Goal: Task Accomplishment & Management: Complete application form

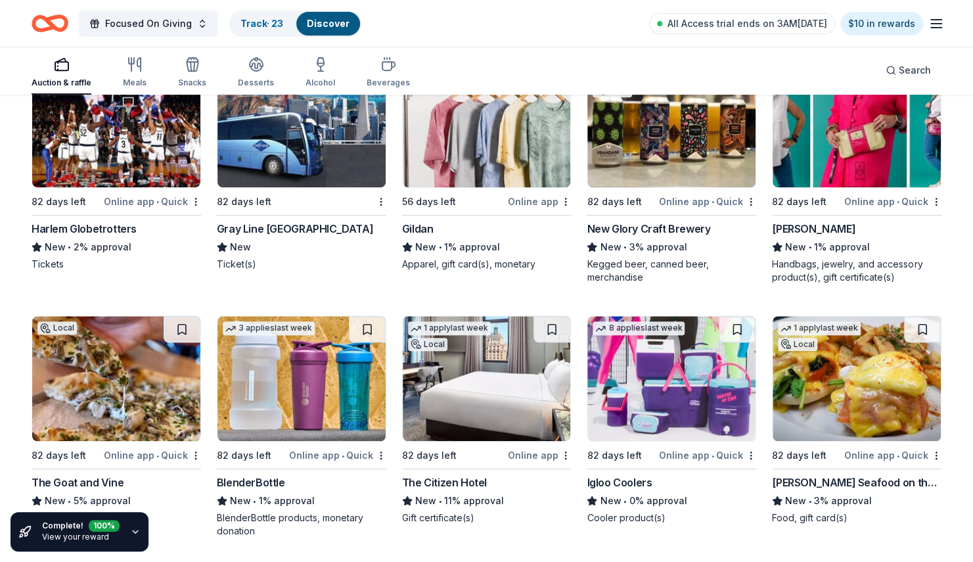
scroll to position [12302, 0]
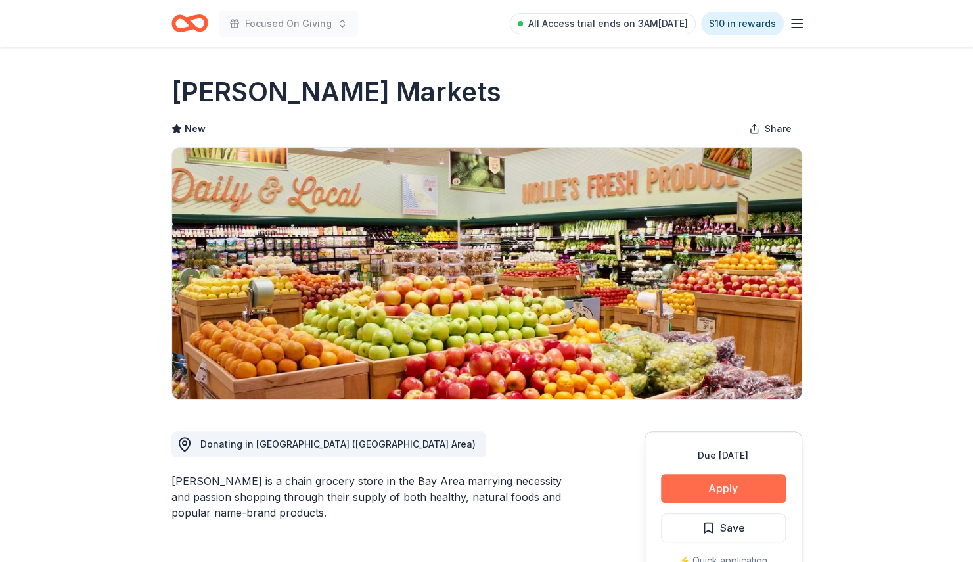
click at [746, 482] on button "Apply" at bounding box center [723, 488] width 125 height 29
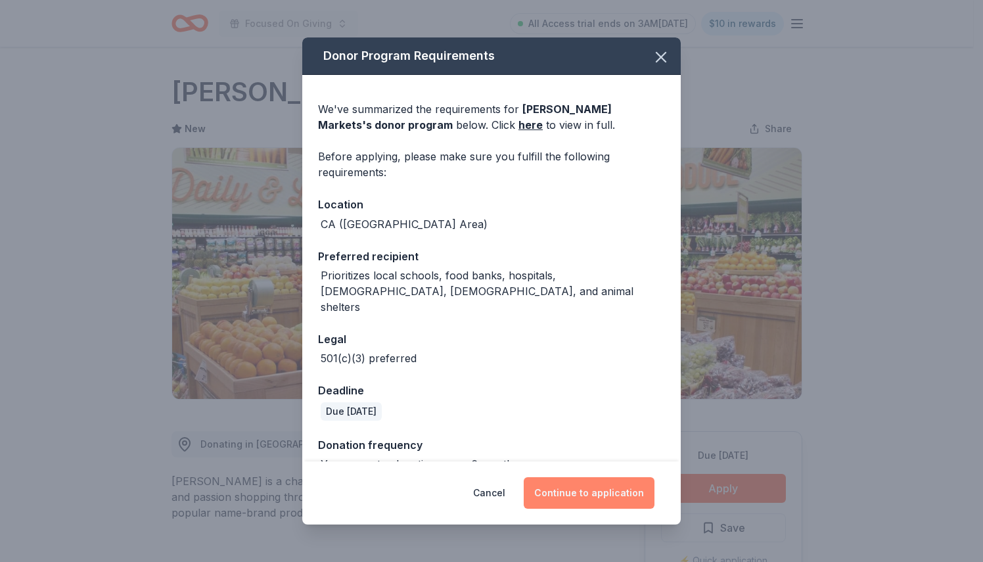
click at [602, 493] on button "Continue to application" at bounding box center [589, 493] width 131 height 32
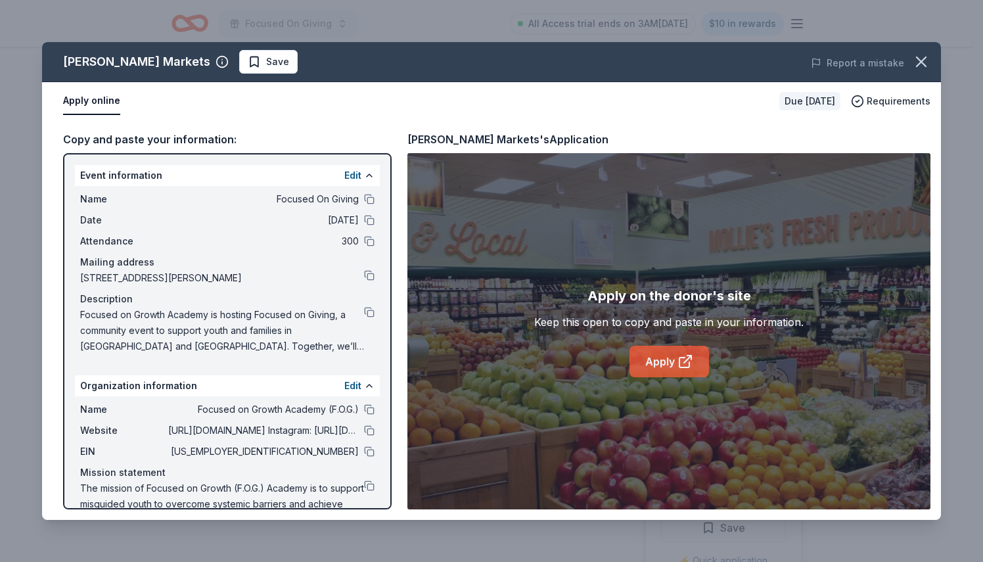
click at [666, 367] on link "Apply" at bounding box center [668, 362] width 79 height 32
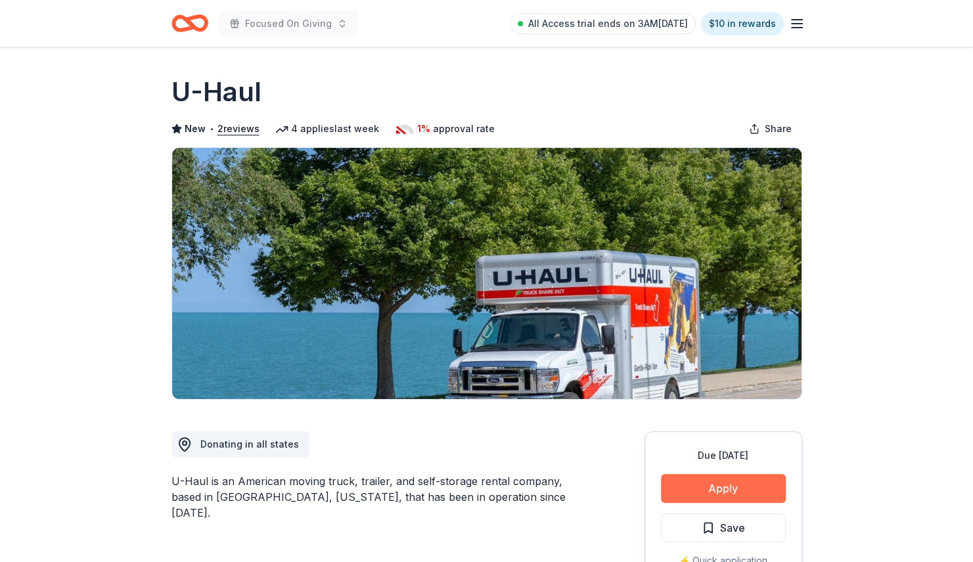
click at [734, 481] on button "Apply" at bounding box center [723, 488] width 125 height 29
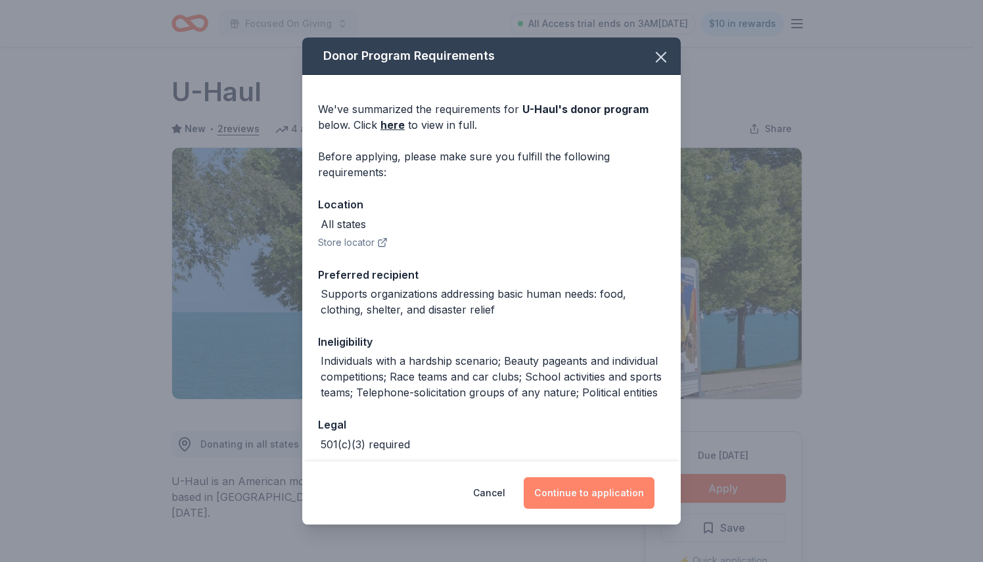
click at [621, 497] on button "Continue to application" at bounding box center [589, 493] width 131 height 32
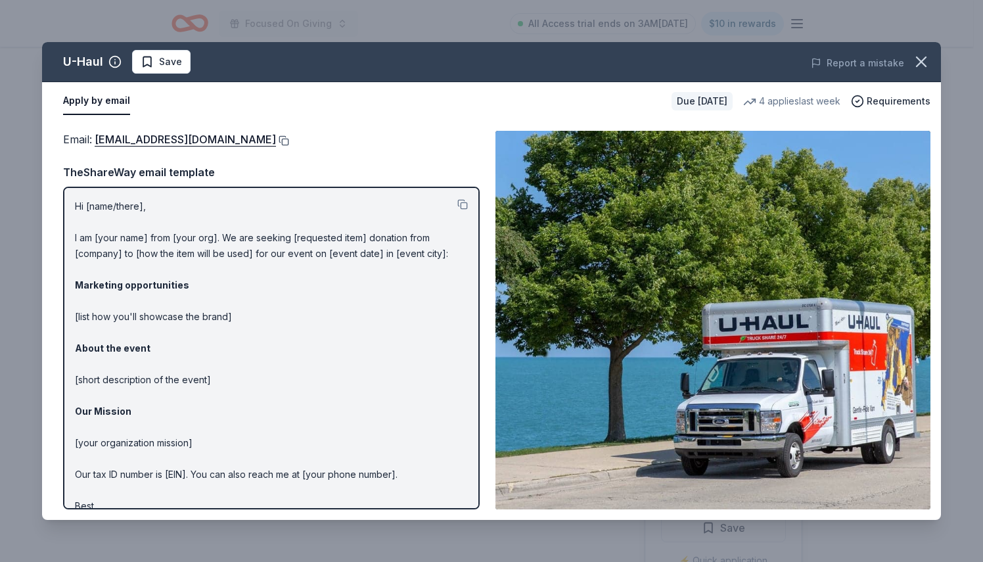
click at [276, 138] on button at bounding box center [282, 140] width 13 height 11
